Goal: Information Seeking & Learning: Get advice/opinions

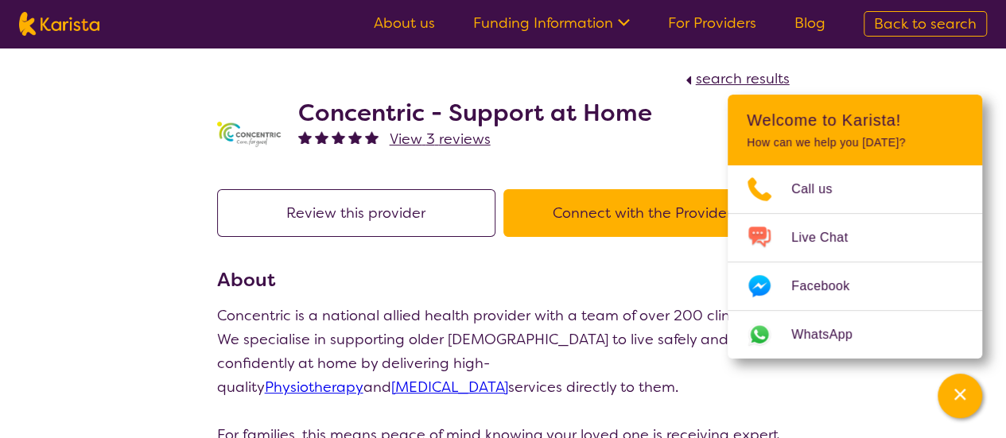
click at [453, 138] on span "View 3 reviews" at bounding box center [440, 139] width 101 height 19
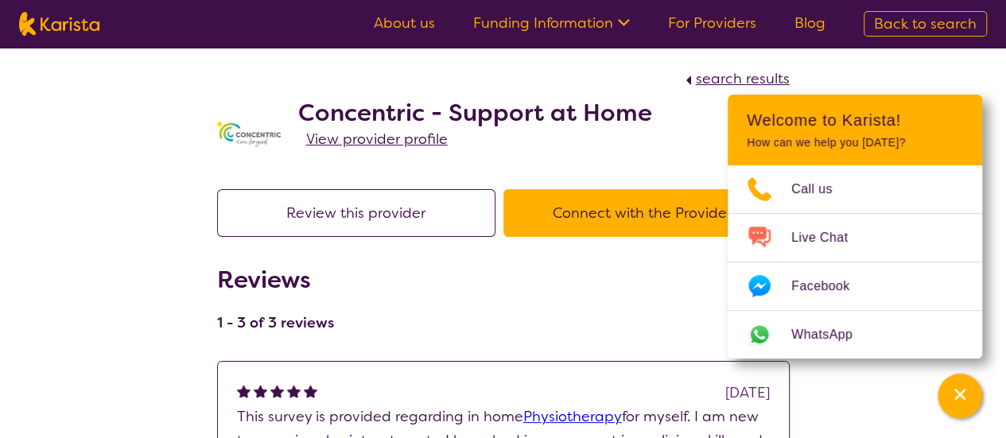
click at [556, 168] on div "Concentric - Support at Home View provider profile" at bounding box center [475, 135] width 354 height 72
click at [952, 404] on div "Channel Menu" at bounding box center [960, 395] width 32 height 35
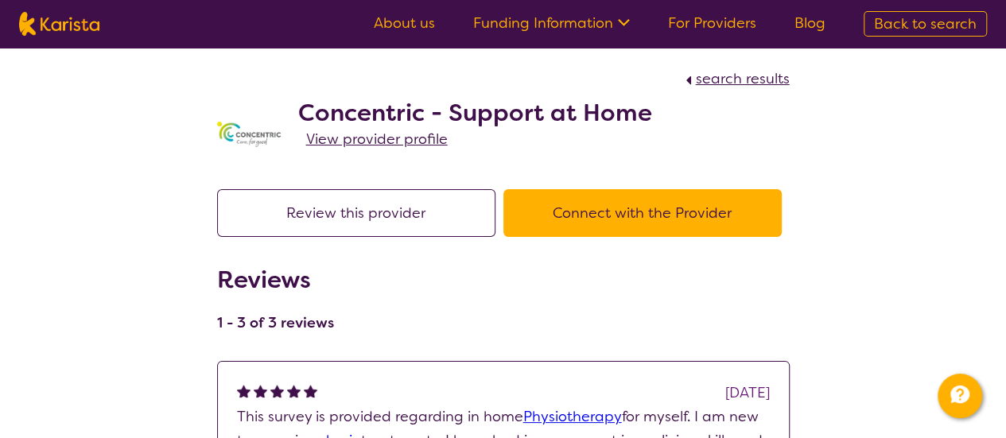
click at [418, 145] on span "View provider profile" at bounding box center [376, 139] width 141 height 19
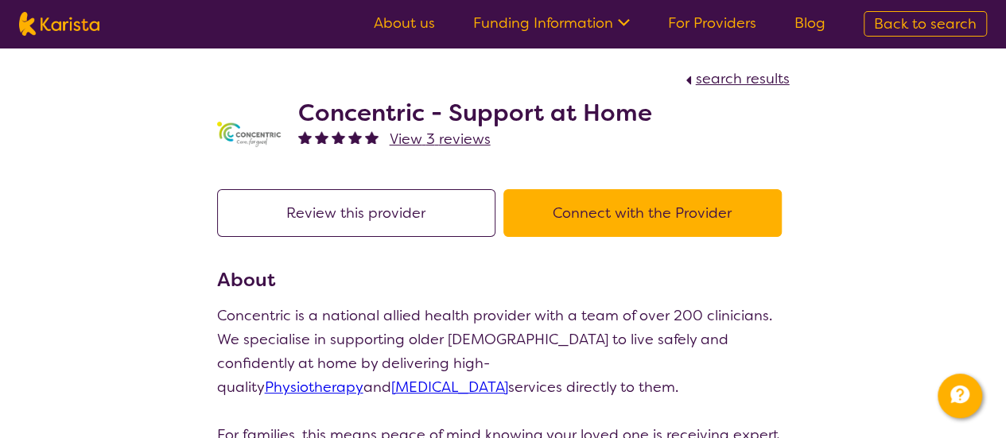
click at [463, 146] on span "View 3 reviews" at bounding box center [440, 139] width 101 height 19
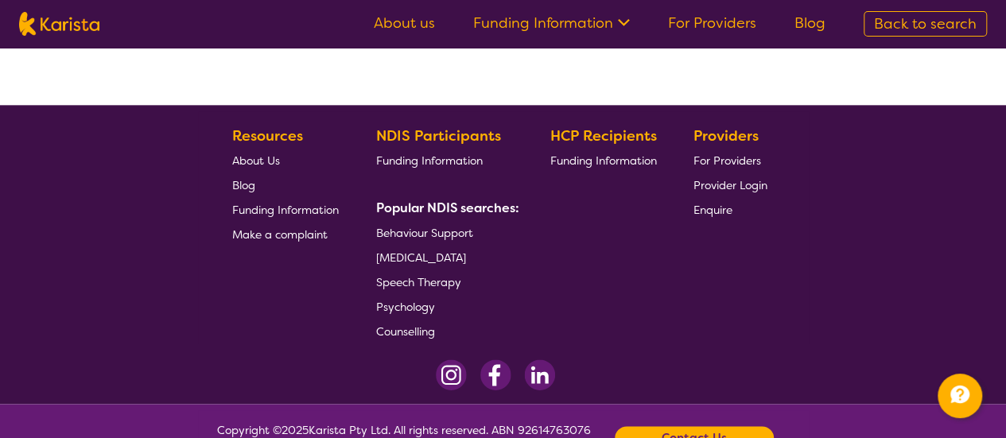
scroll to position [950, 0]
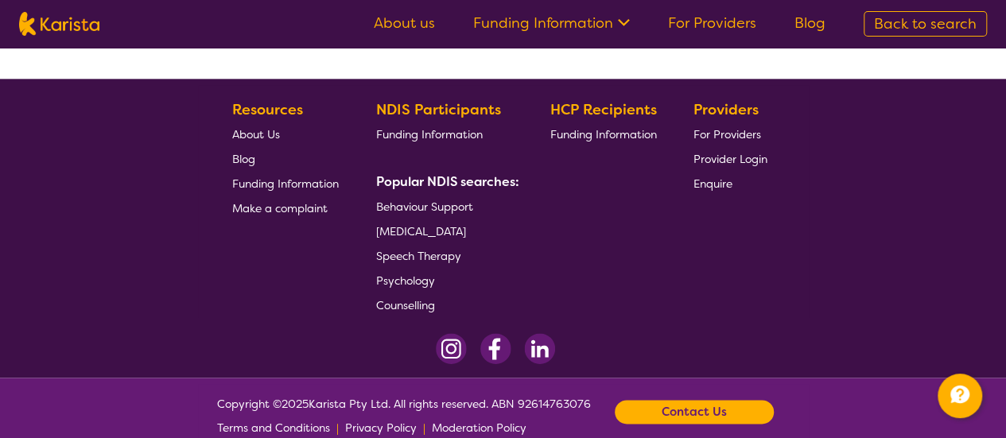
drag, startPoint x: 1017, startPoint y: 269, endPoint x: 680, endPoint y: 304, distance: 338.1
click at [680, 304] on footer "Resources About Us Blog Funding Information Make a complaint NDIS Participants …" at bounding box center [503, 228] width 1006 height 299
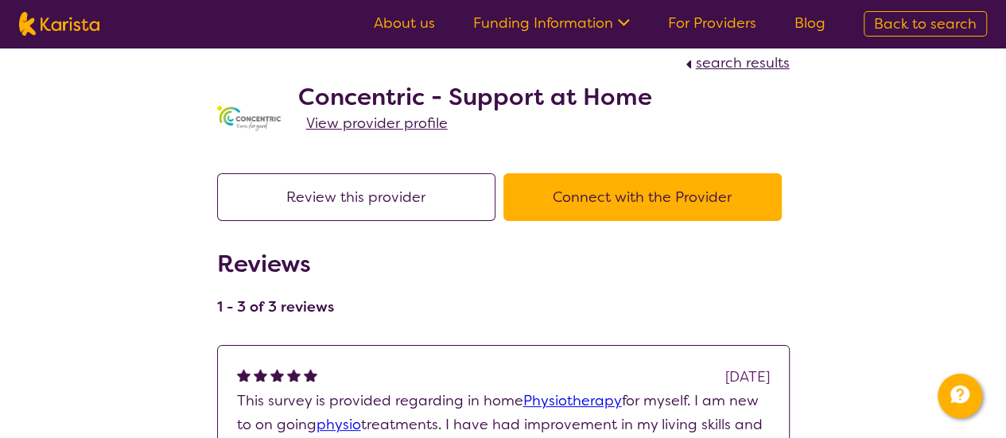
scroll to position [0, 0]
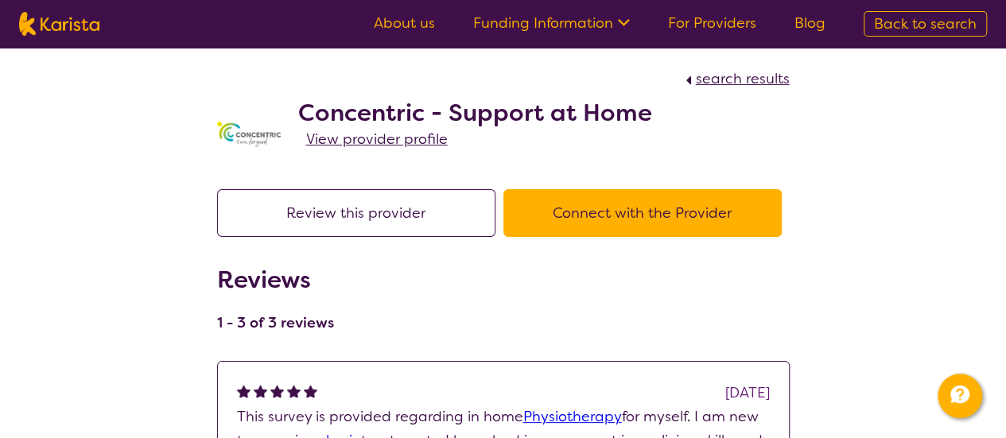
click at [707, 18] on link "For Providers" at bounding box center [712, 23] width 88 height 19
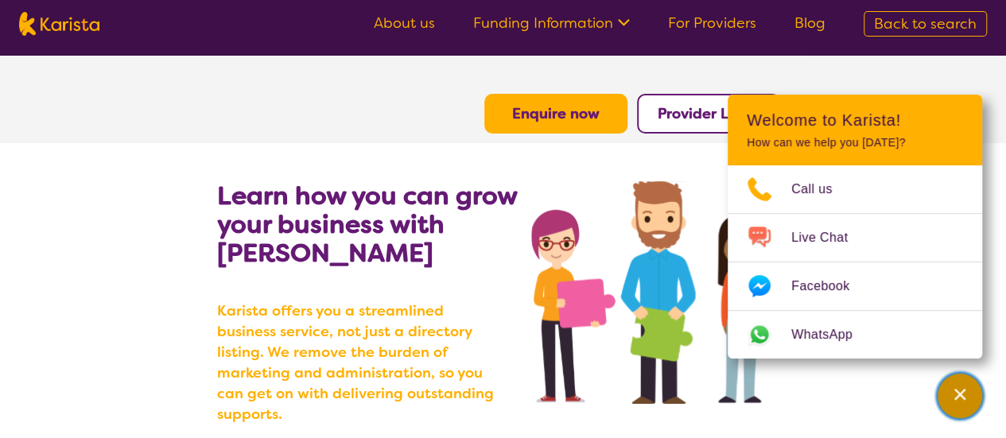
click at [964, 395] on icon "Channel Menu" at bounding box center [960, 394] width 16 height 16
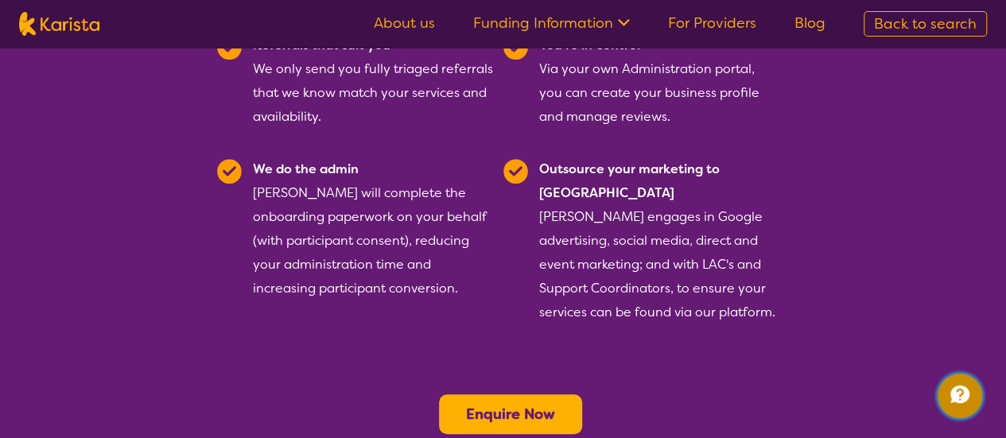
scroll to position [421, 0]
